Goal: Check status: Check status

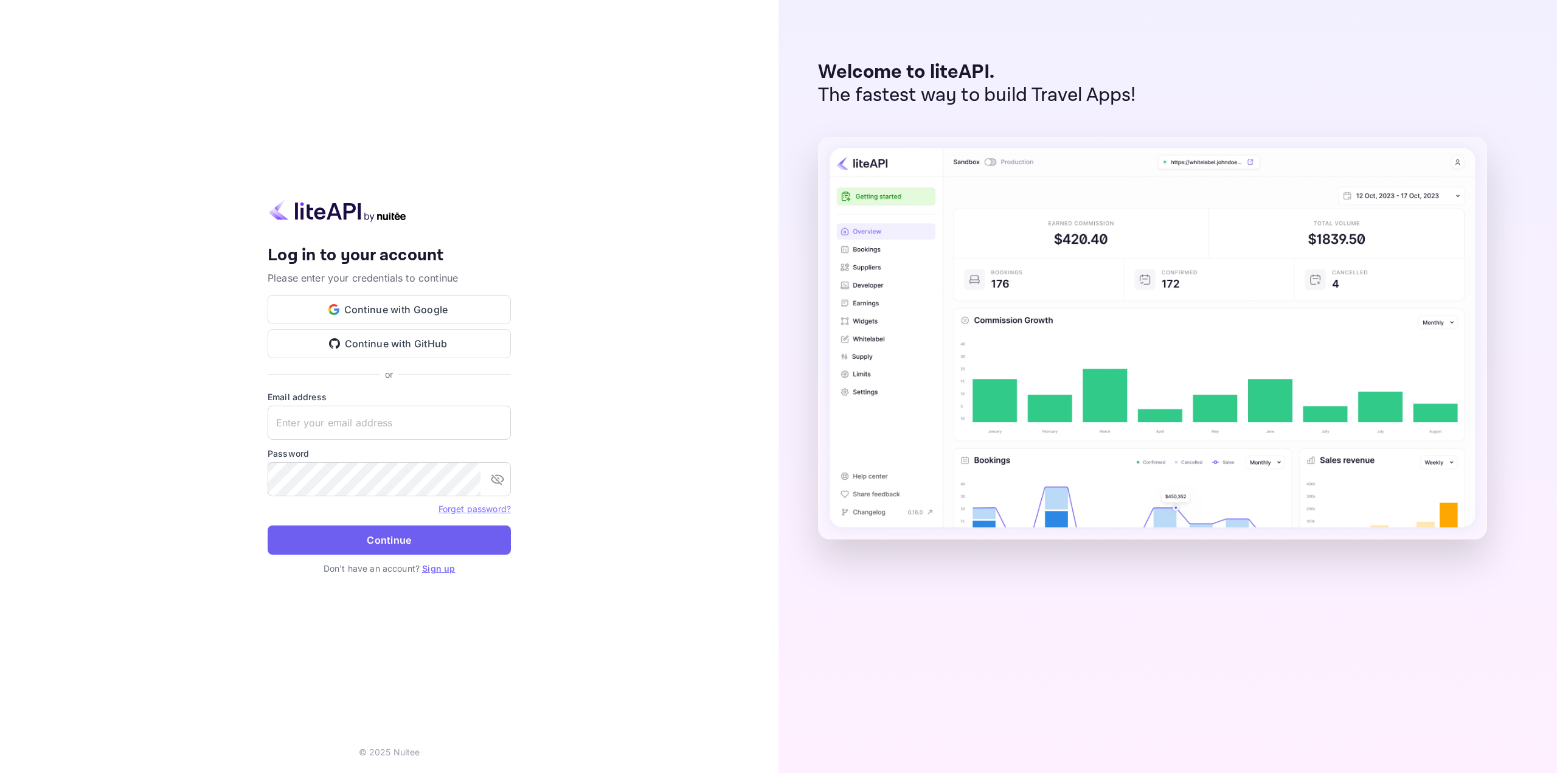
type input "[EMAIL_ADDRESS][DOMAIN_NAME]"
click at [423, 532] on button "Continue" at bounding box center [389, 540] width 243 height 29
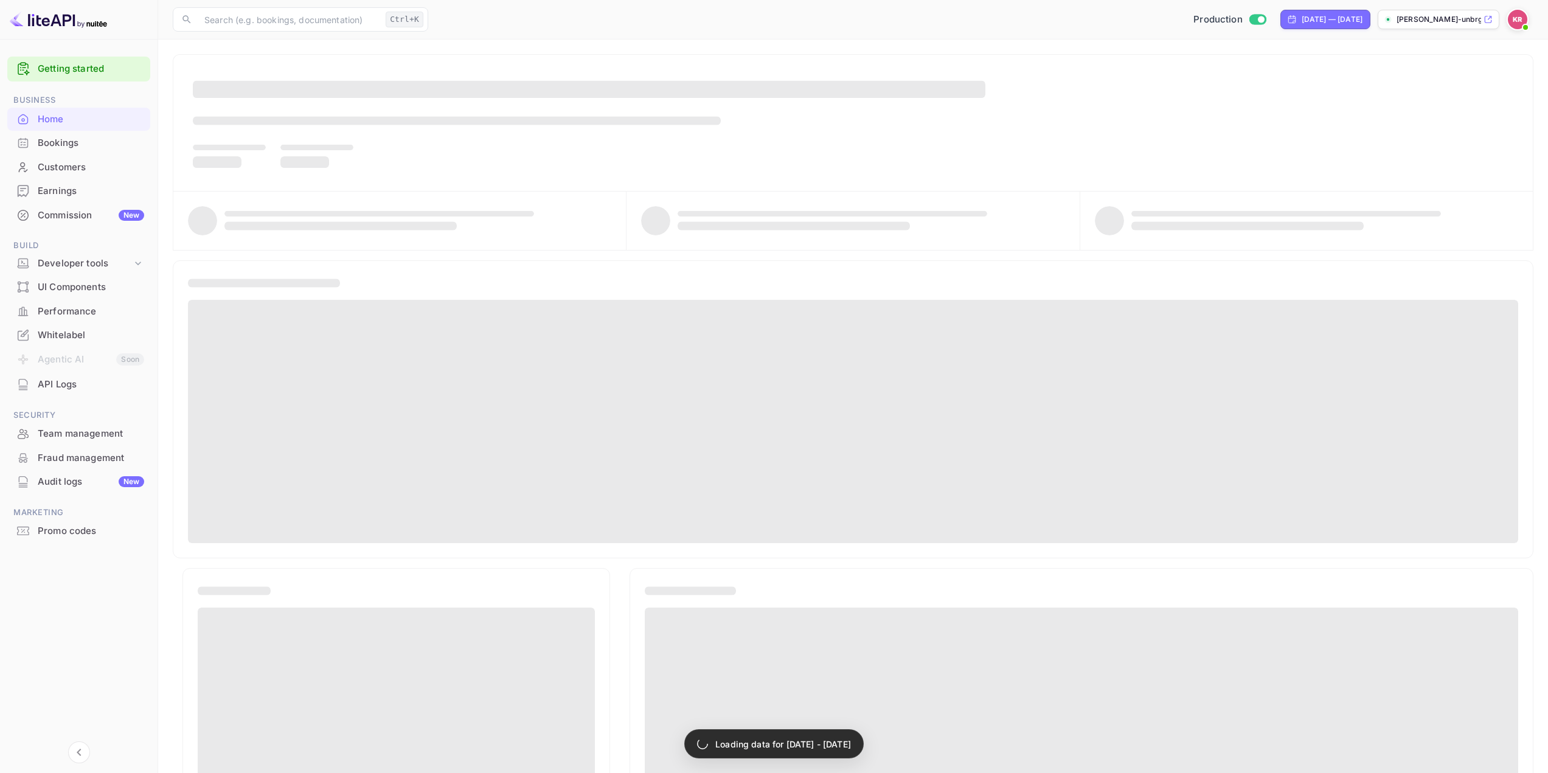
click at [68, 145] on div "Bookings" at bounding box center [91, 143] width 106 height 14
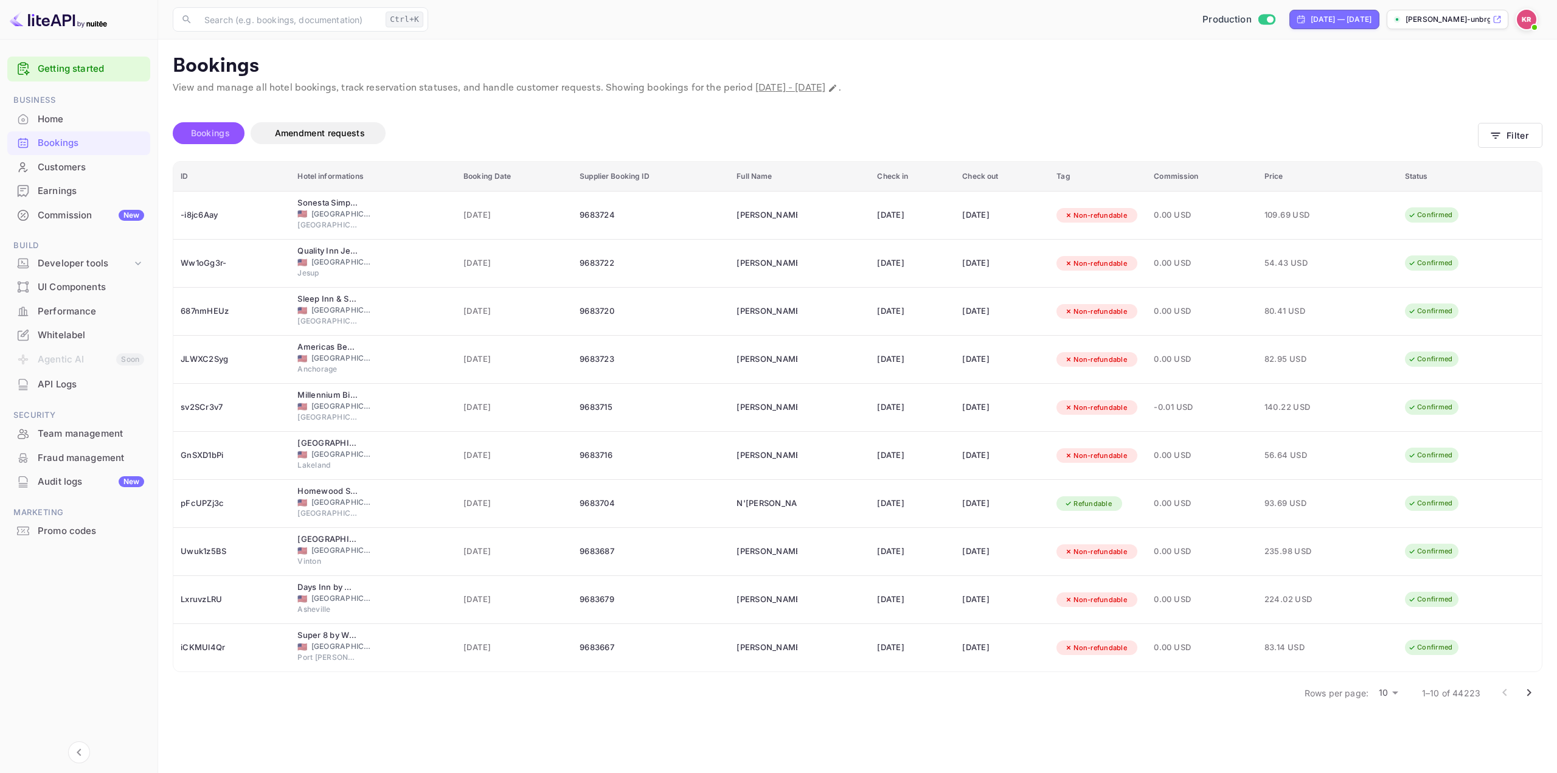
click at [196, 133] on span "Bookings" at bounding box center [210, 133] width 39 height 10
click at [222, 134] on span "Bookings" at bounding box center [210, 133] width 39 height 10
click at [1508, 134] on button "Filter" at bounding box center [1510, 135] width 64 height 25
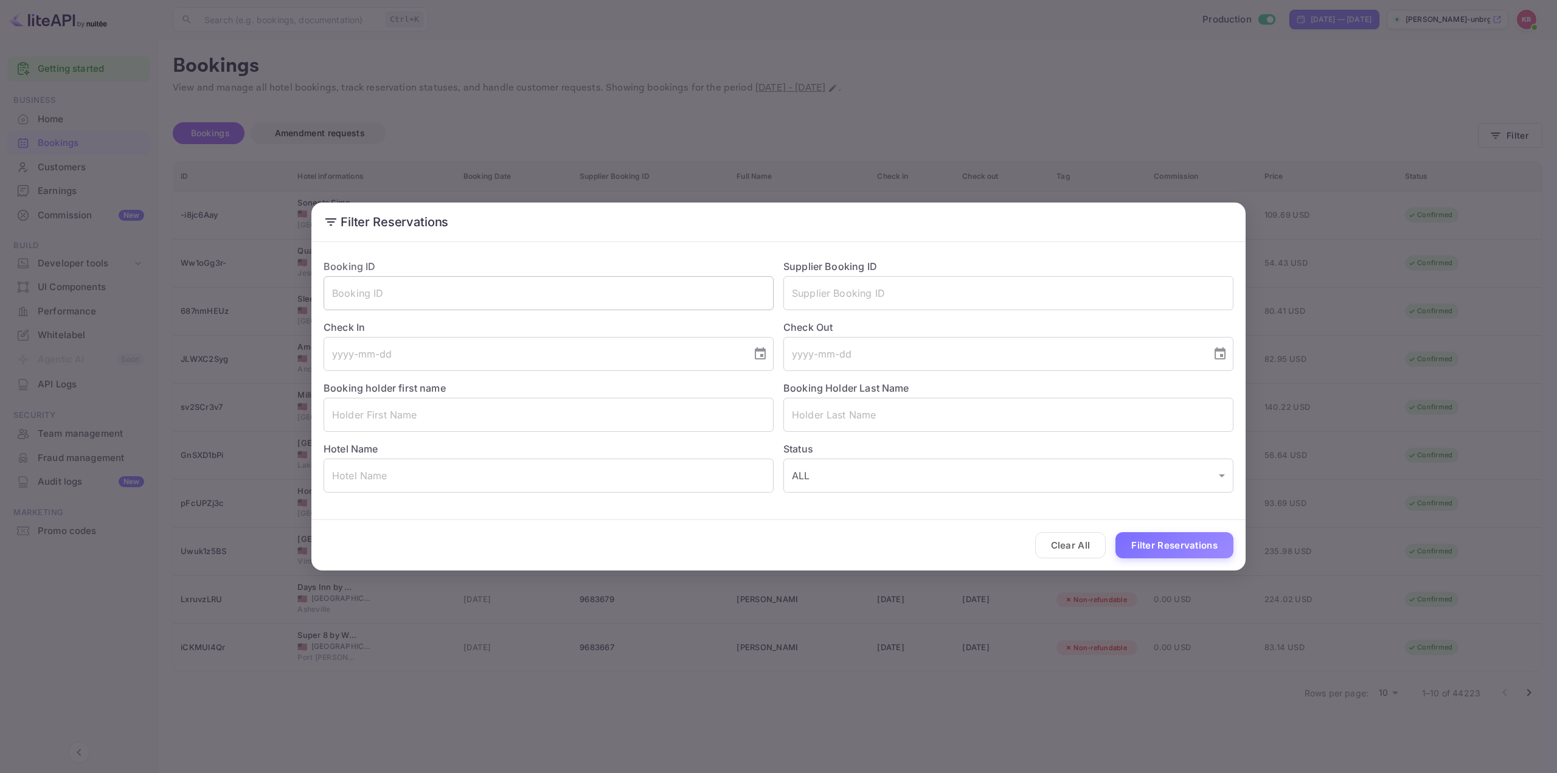
click at [391, 295] on input "text" at bounding box center [549, 293] width 450 height 34
paste input "NFrqGESjD"
type input "NFrqGESjD"
click at [1200, 543] on button "Filter Reservations" at bounding box center [1175, 545] width 118 height 26
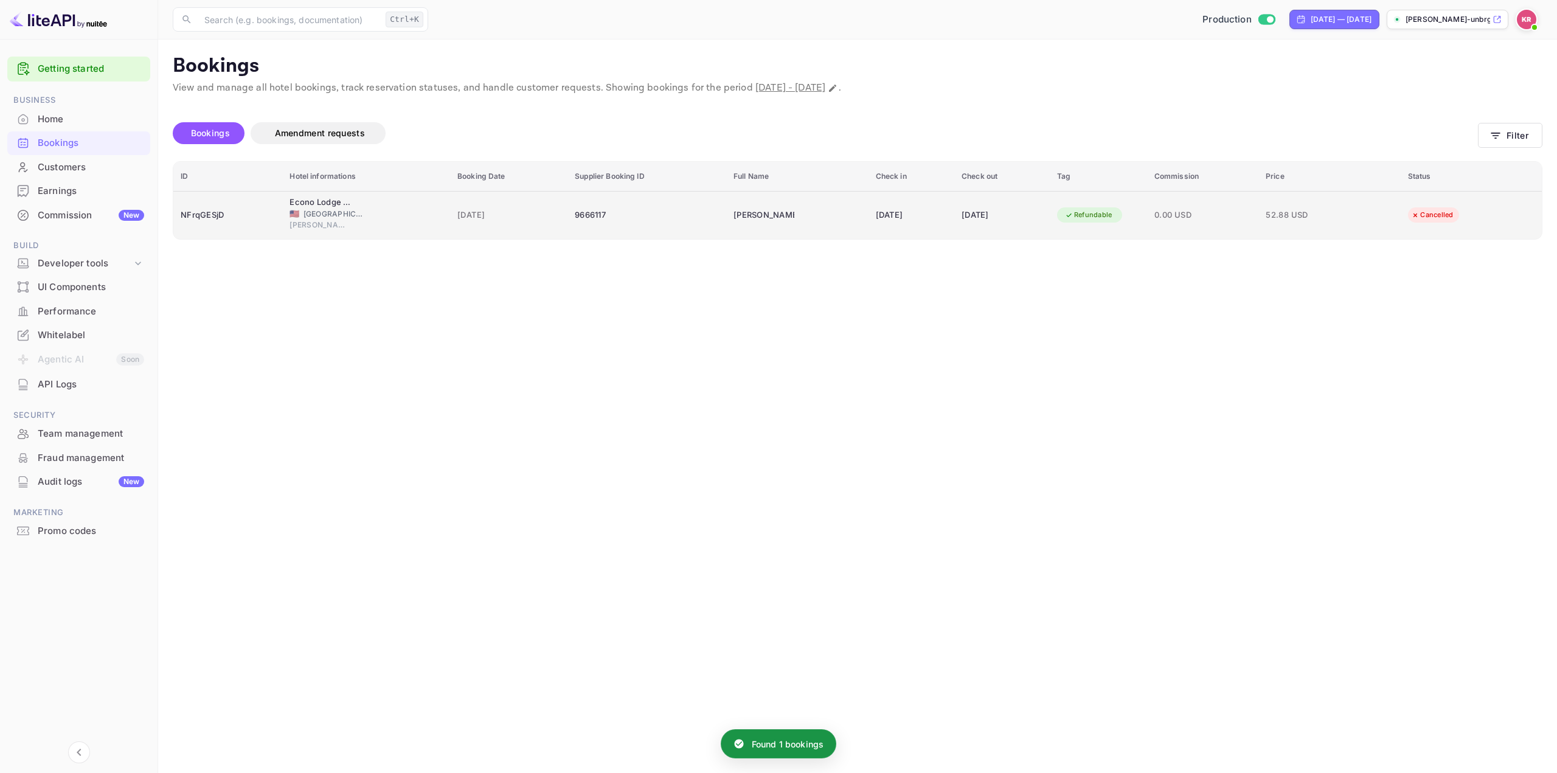
click at [896, 218] on div "[DATE]" at bounding box center [911, 215] width 71 height 19
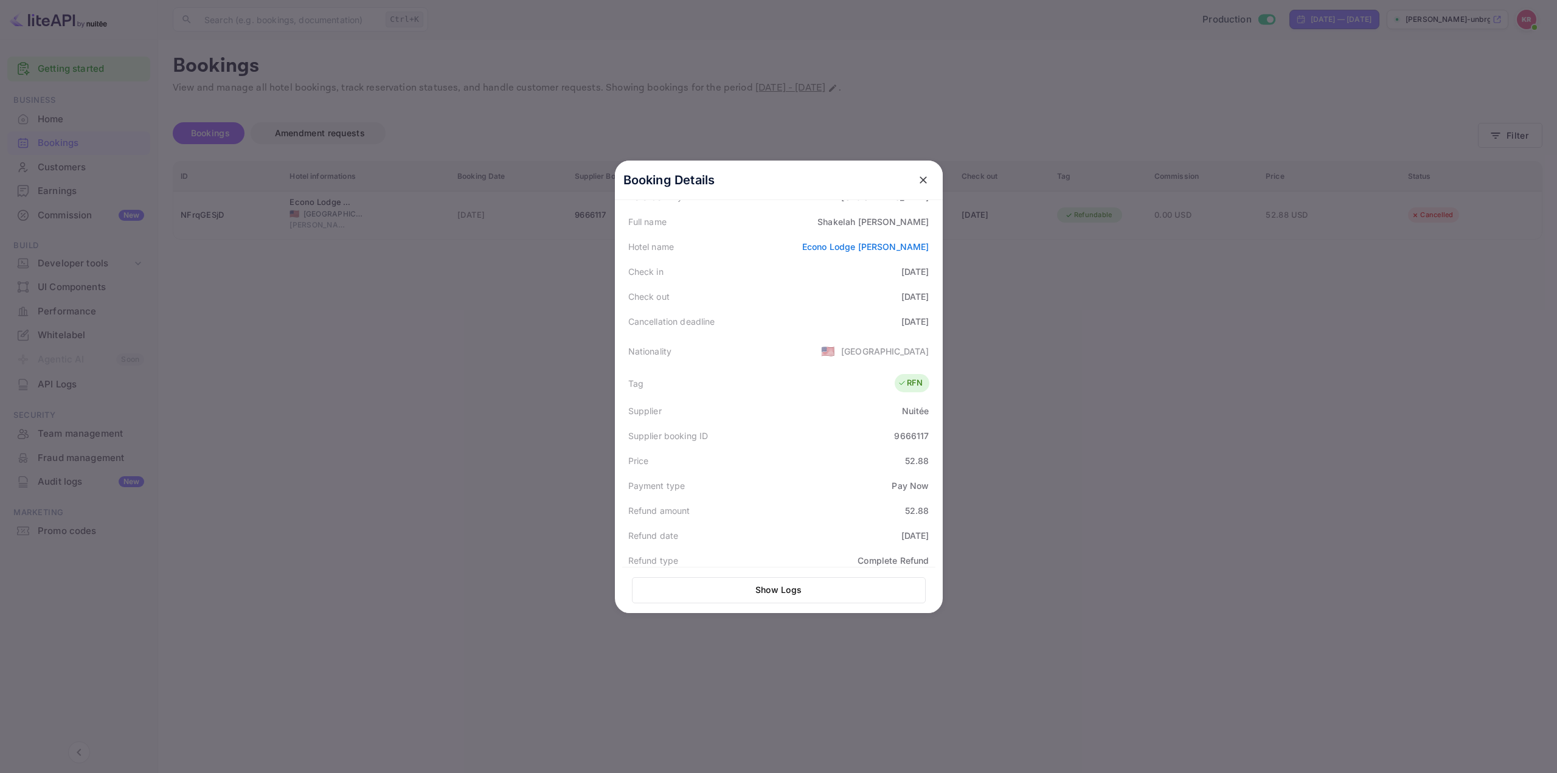
scroll to position [183, 0]
click at [919, 181] on icon "close" at bounding box center [923, 180] width 12 height 12
